Goal: Information Seeking & Learning: Learn about a topic

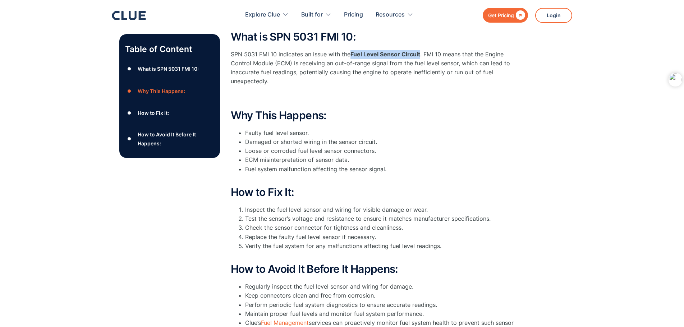
drag, startPoint x: 353, startPoint y: 54, endPoint x: 421, endPoint y: 56, distance: 67.9
click at [420, 56] on strong "Fuel Level Sensor Circuit" at bounding box center [385, 54] width 70 height 7
copy strong "Fuel Level Sensor Circuit"
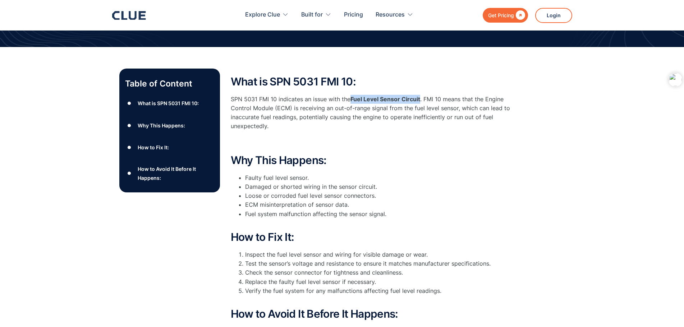
scroll to position [14, 0]
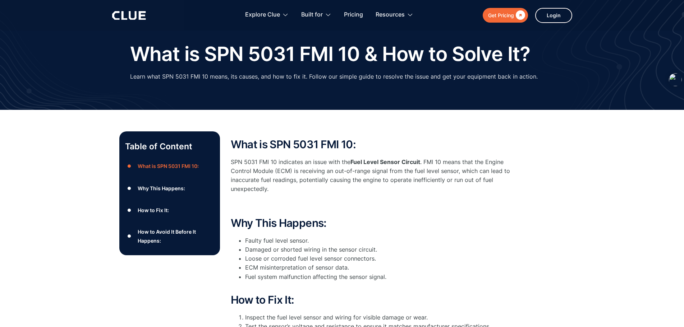
click at [36, 169] on div "Table of Content ● What is SPN 5031 FMI 10: ● Why This Happens: ● How to Fix It…" at bounding box center [342, 293] width 684 height 367
copy strong "Fuel Level Sensor"
drag, startPoint x: 402, startPoint y: 161, endPoint x: 352, endPoint y: 161, distance: 50.0
click at [352, 161] on strong "Fuel Level Sensor Circuit" at bounding box center [385, 161] width 70 height 7
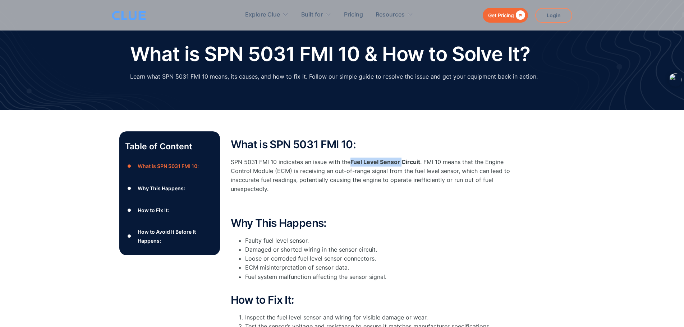
scroll to position [50, 0]
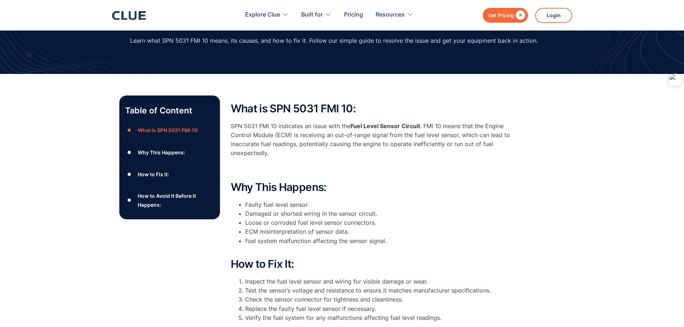
click at [470, 206] on li "Faulty fuel level sensor." at bounding box center [381, 205] width 273 height 9
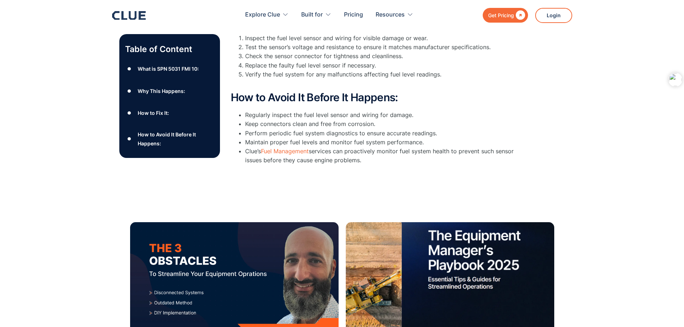
scroll to position [338, 0]
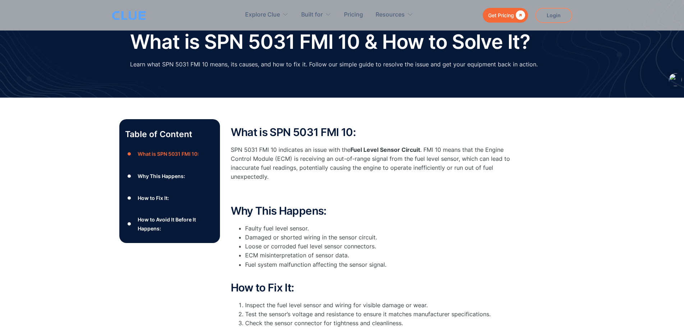
scroll to position [0, 0]
